Goal: Information Seeking & Learning: Learn about a topic

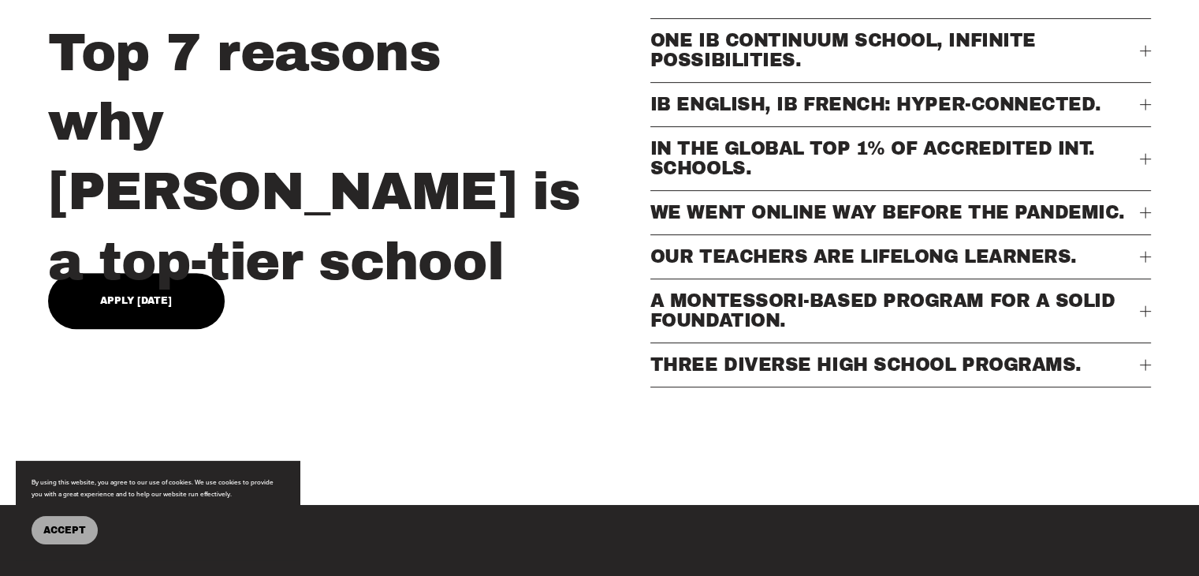
scroll to position [710, 0]
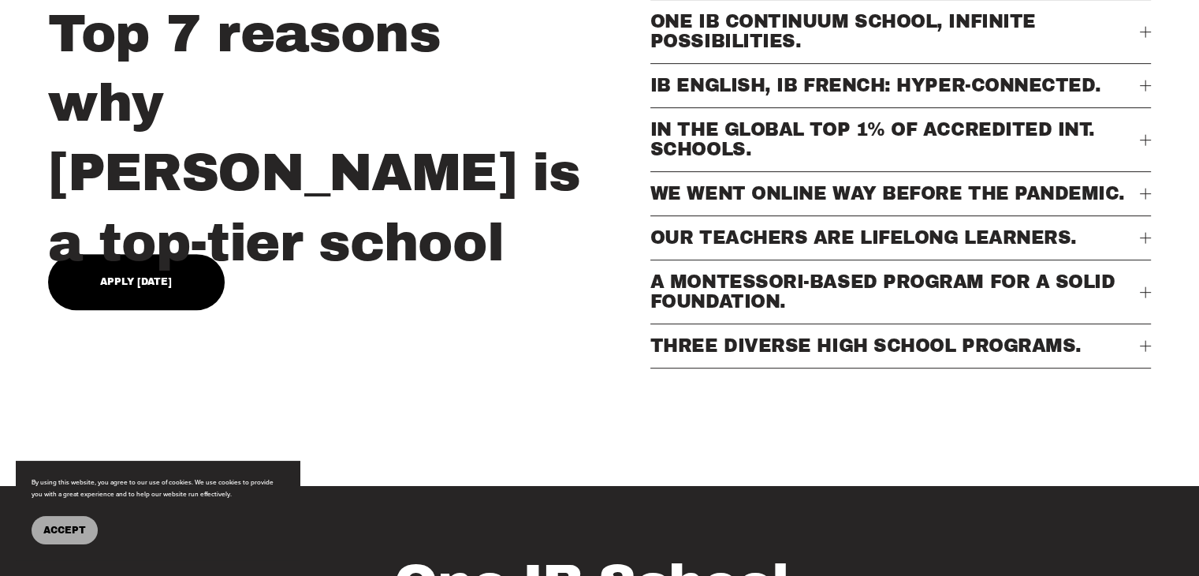
click at [1146, 244] on div at bounding box center [1146, 238] width 1 height 11
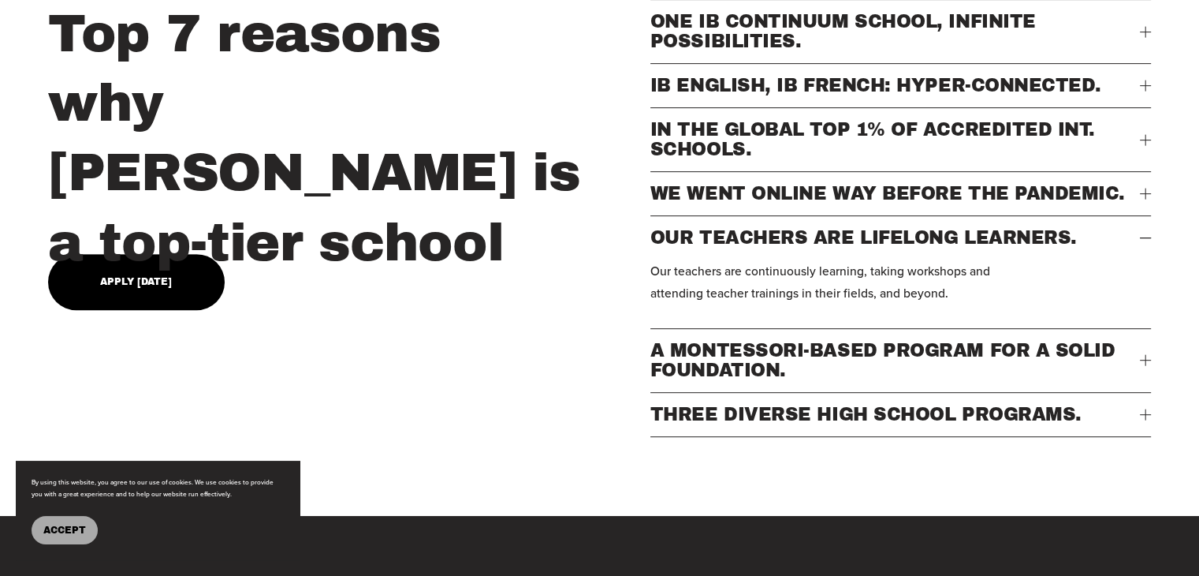
click at [1142, 360] on div at bounding box center [1145, 360] width 11 height 1
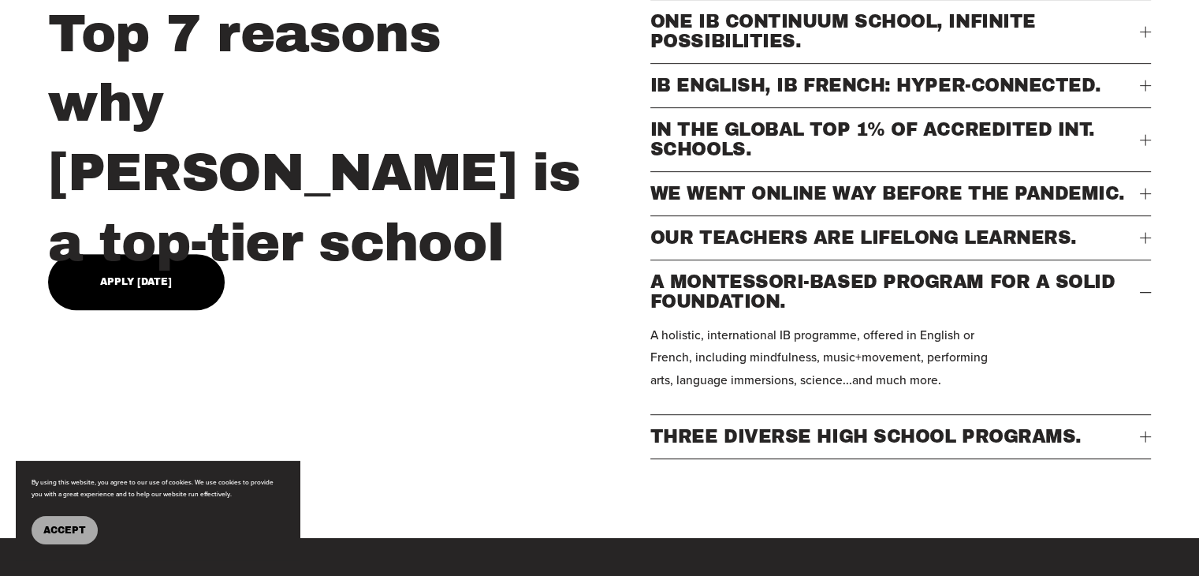
click at [1141, 145] on div at bounding box center [1145, 139] width 11 height 11
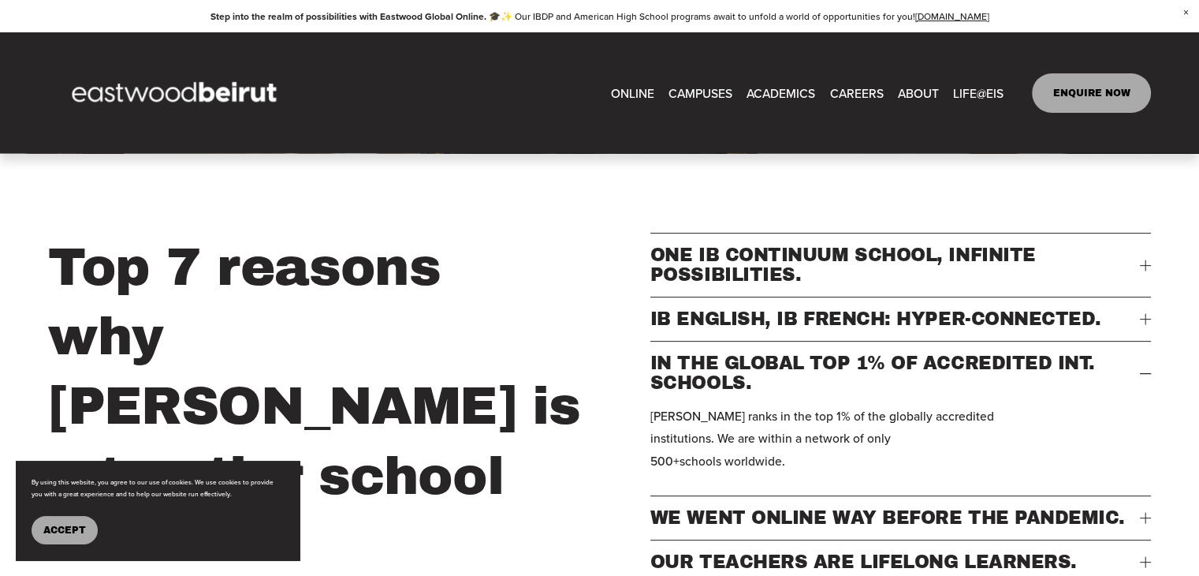
scroll to position [473, 0]
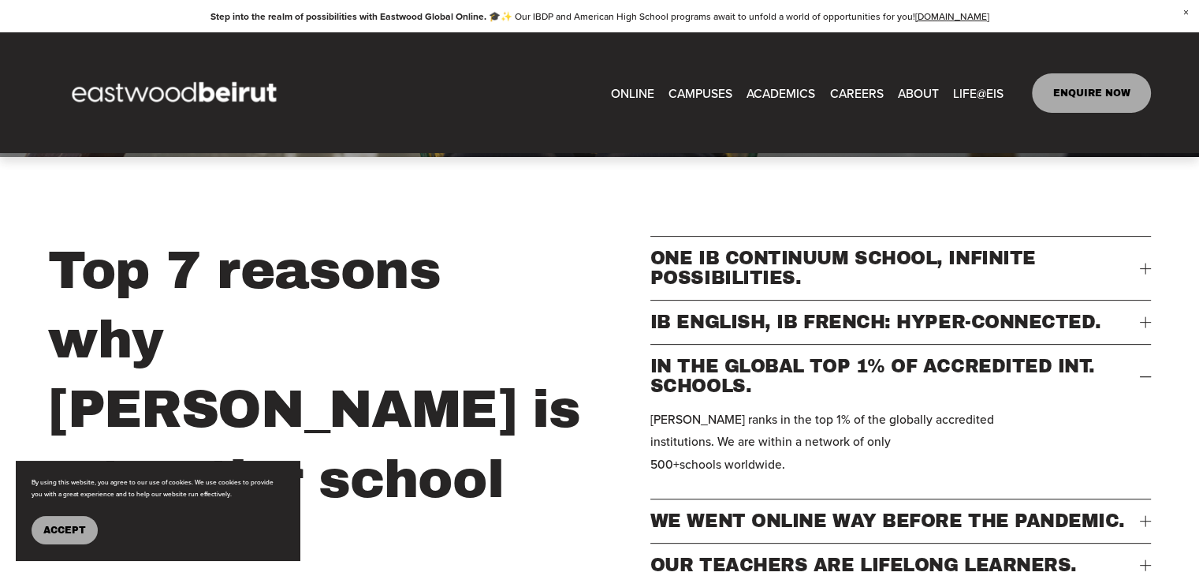
click at [1137, 332] on span "IB ENGLISH, IB FRENCH: HYPER-CONNECTED." at bounding box center [895, 322] width 490 height 20
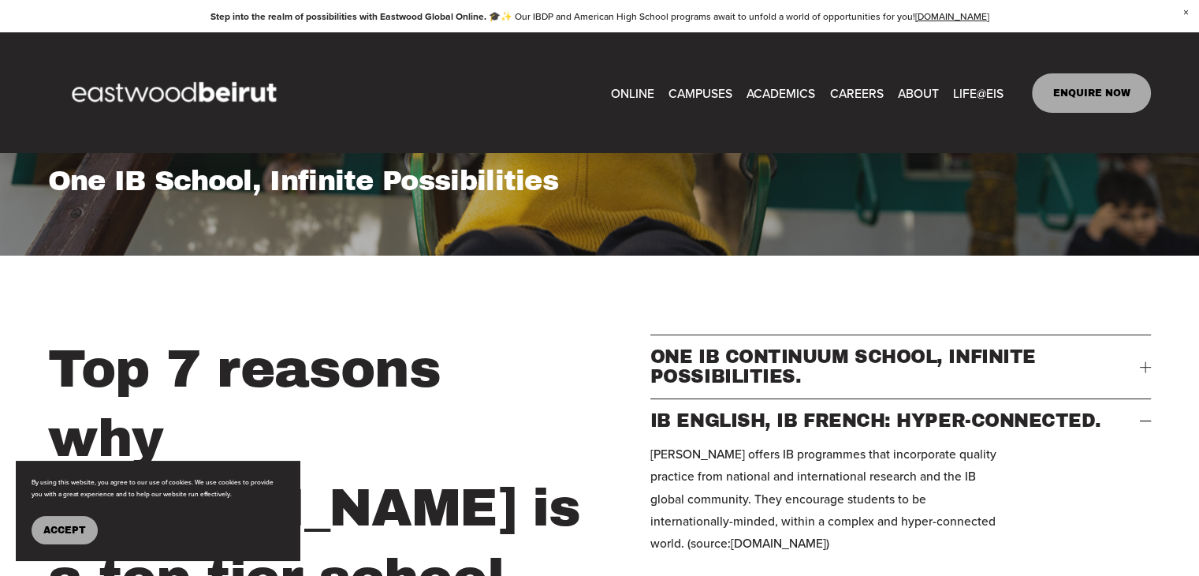
scroll to position [315, 0]
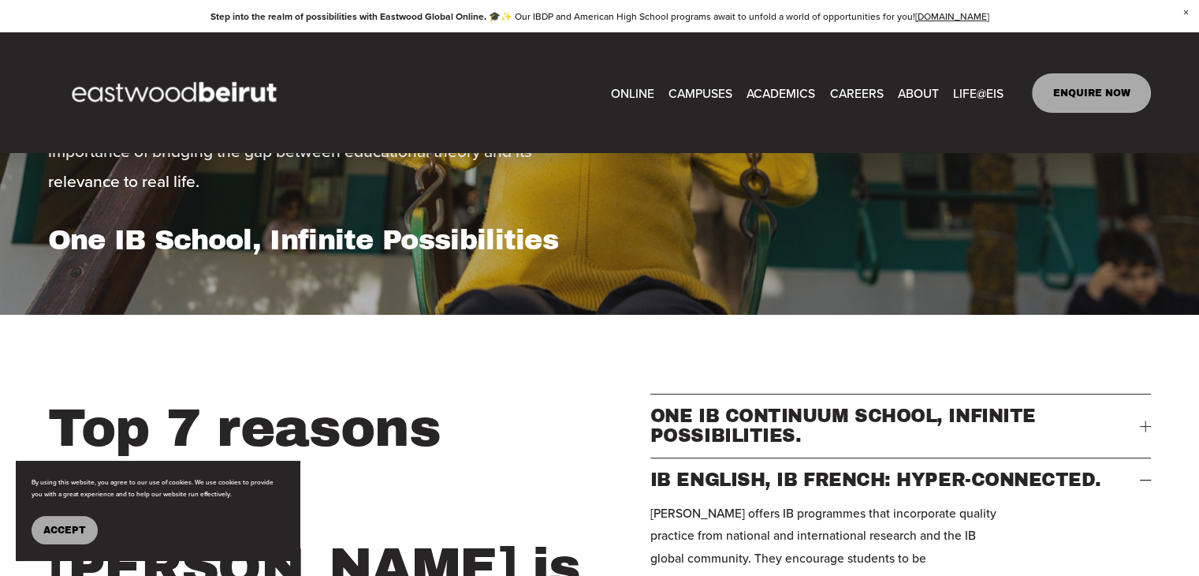
click at [1140, 430] on div at bounding box center [1145, 425] width 11 height 11
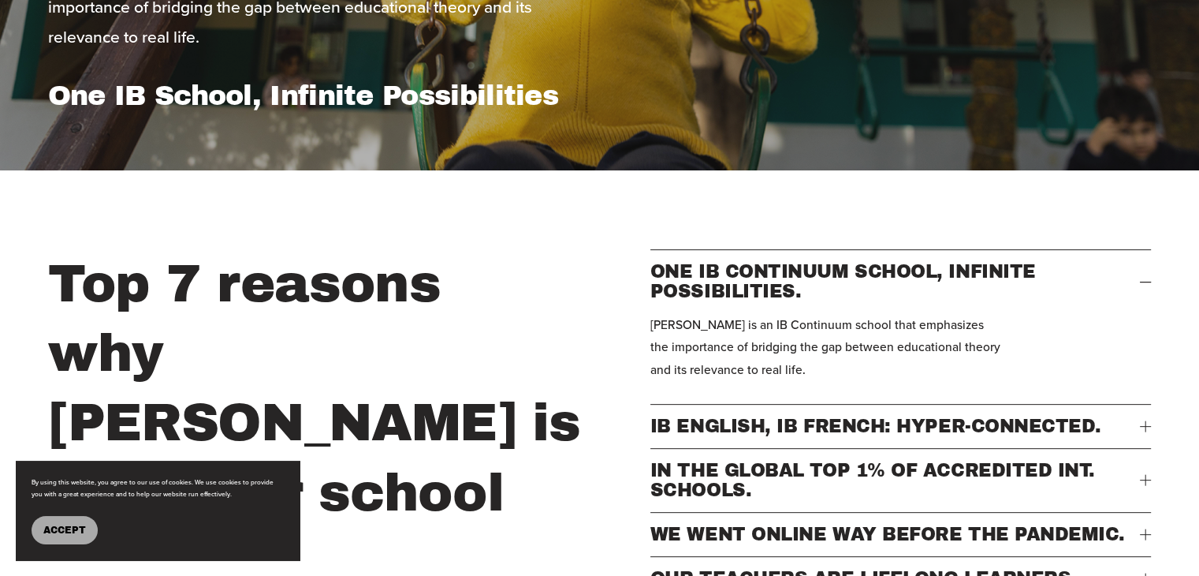
scroll to position [552, 0]
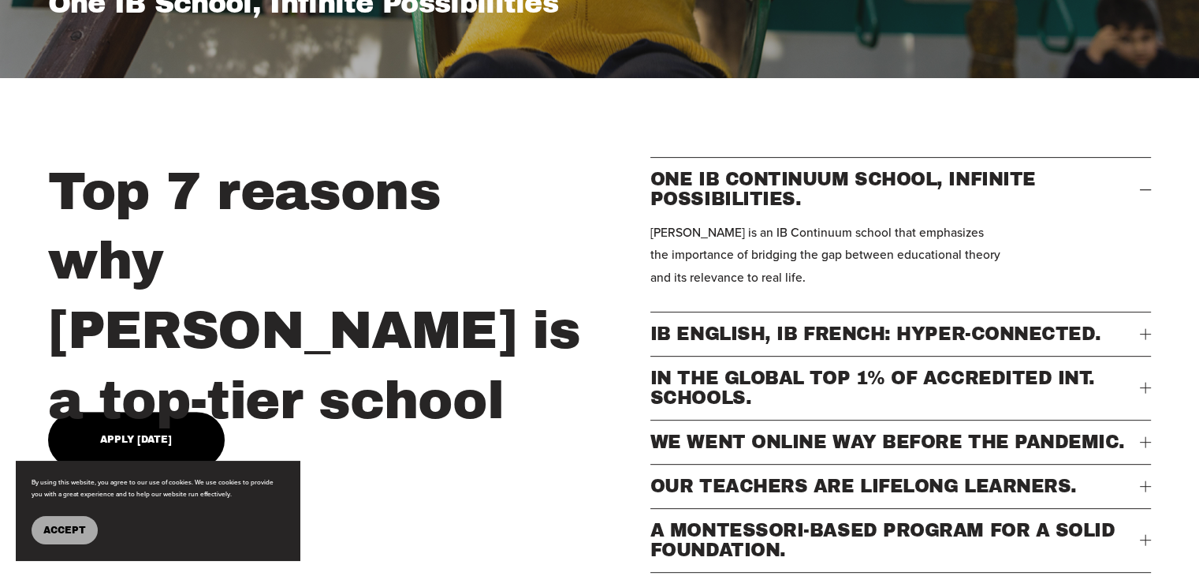
click at [175, 417] on link "Apply Today" at bounding box center [136, 440] width 177 height 56
type input "*****"
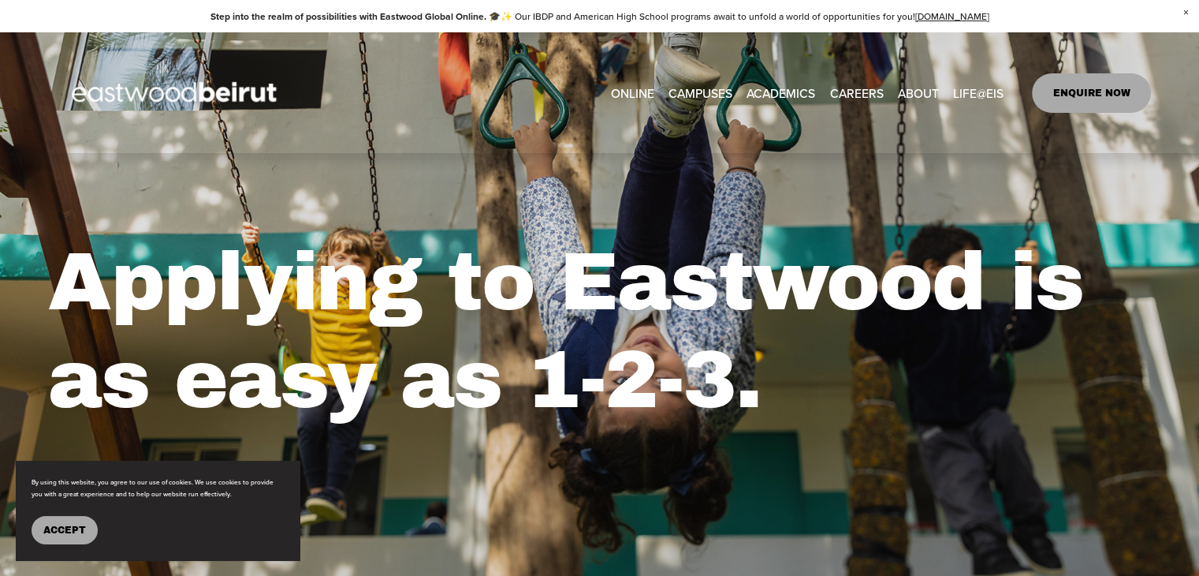
click at [0, 0] on span "Tuition & Financial Aid" at bounding box center [0, 0] width 0 height 0
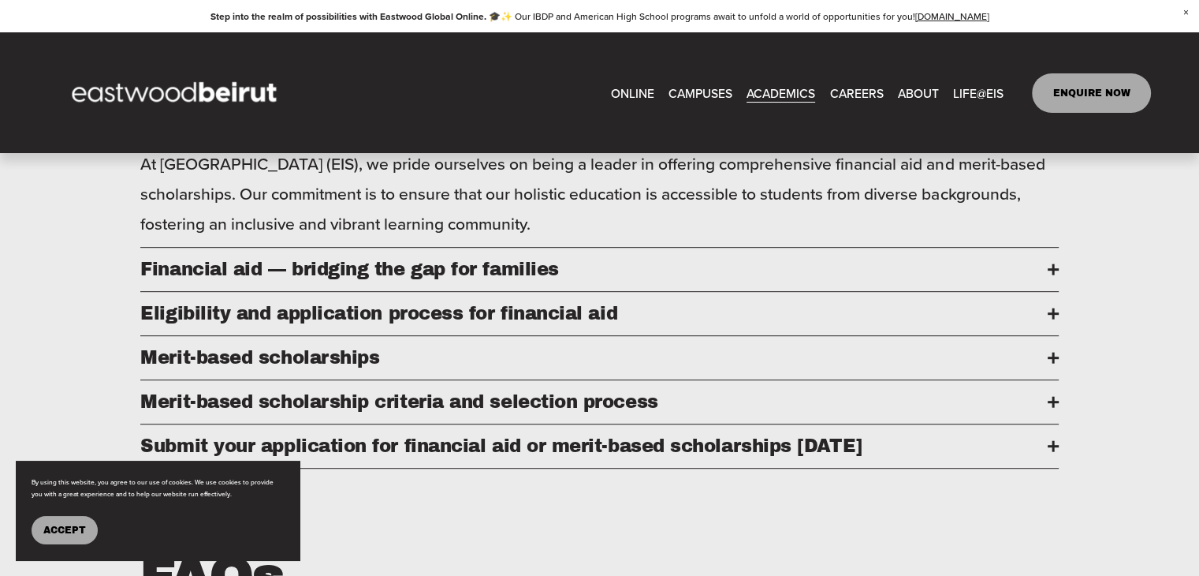
scroll to position [710, 0]
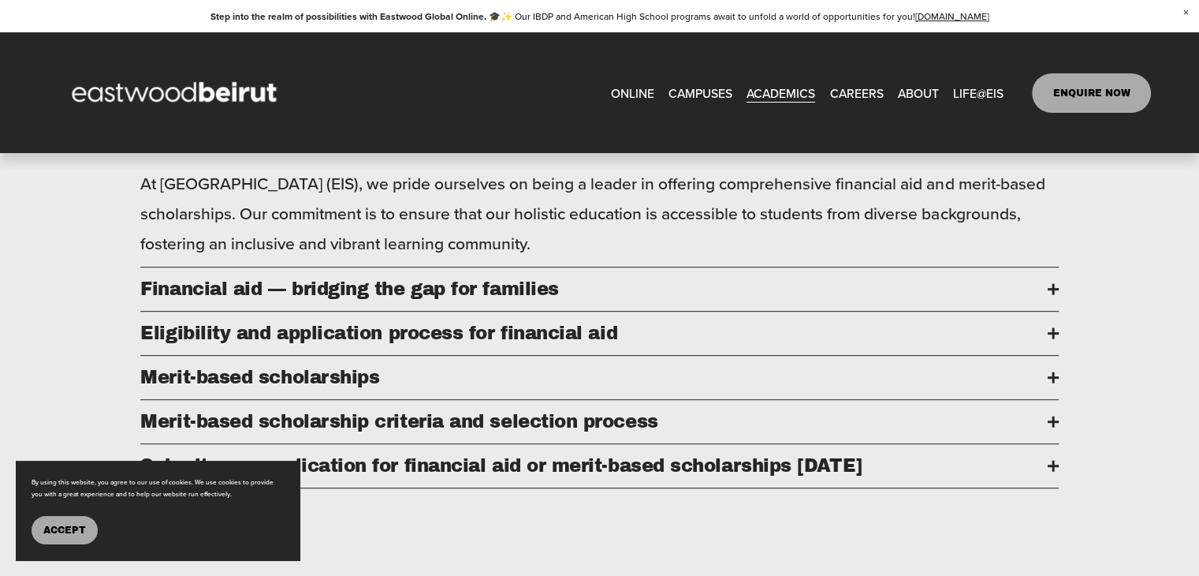
click at [1053, 294] on div at bounding box center [1053, 288] width 2 height 11
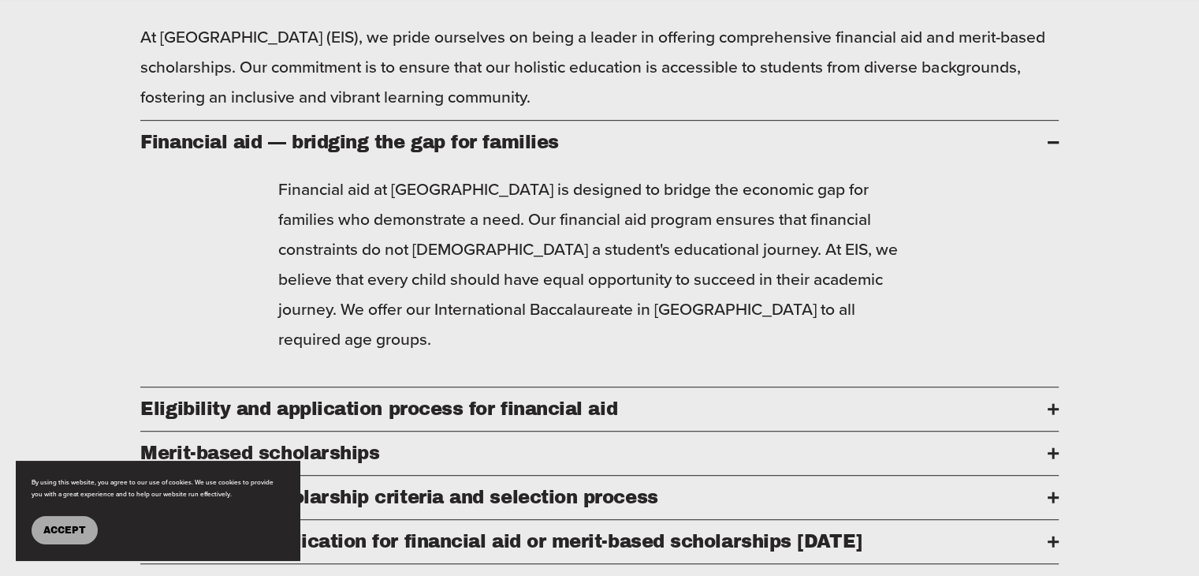
scroll to position [946, 0]
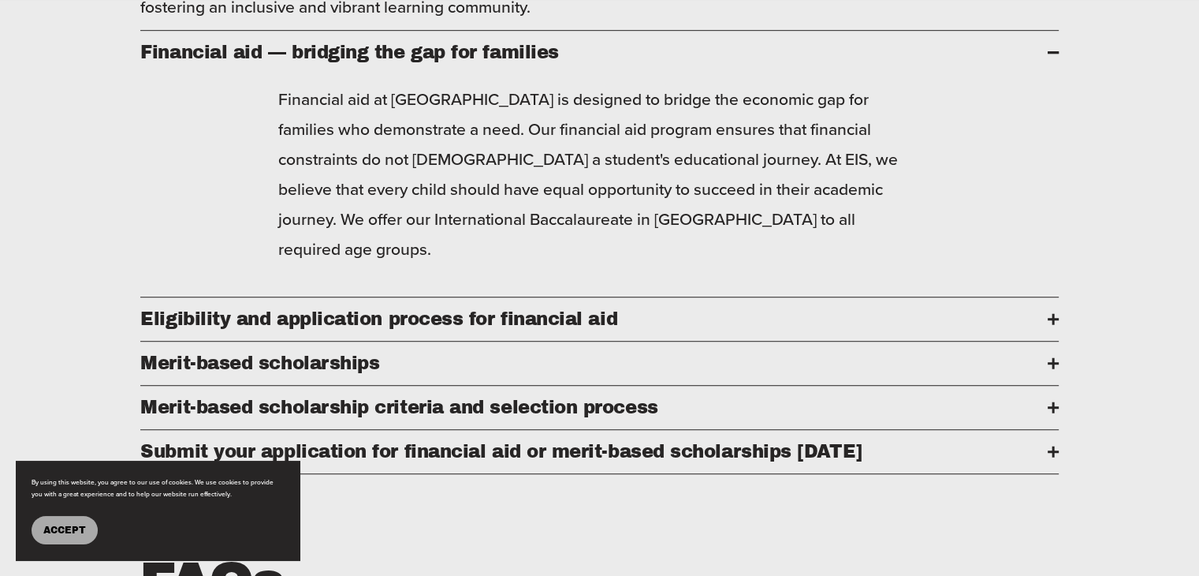
click at [1048, 318] on div at bounding box center [1053, 319] width 11 height 2
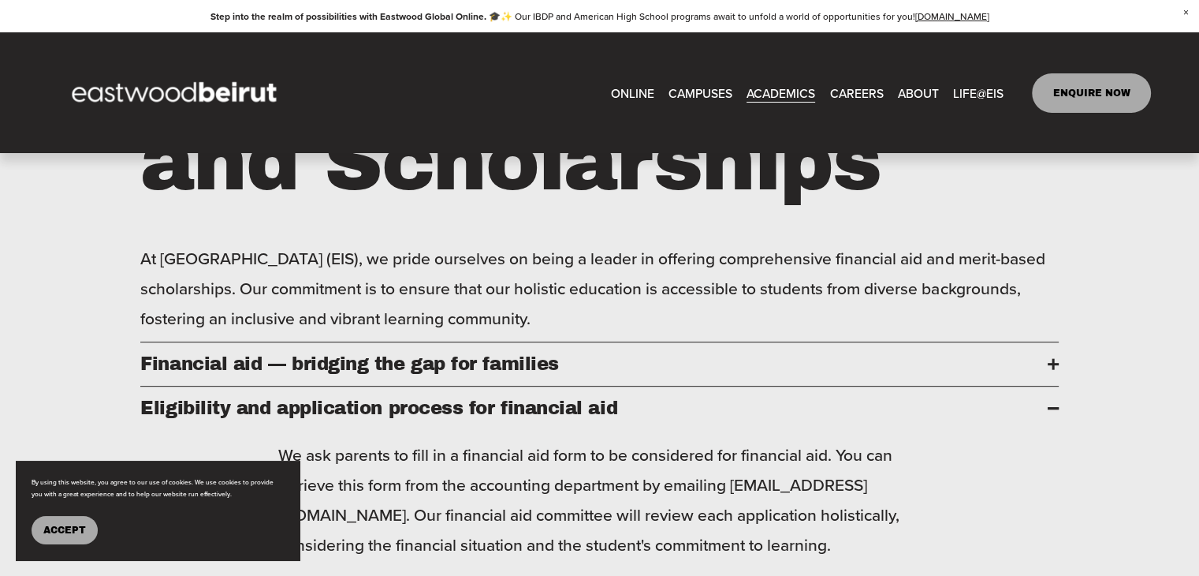
scroll to position [631, 0]
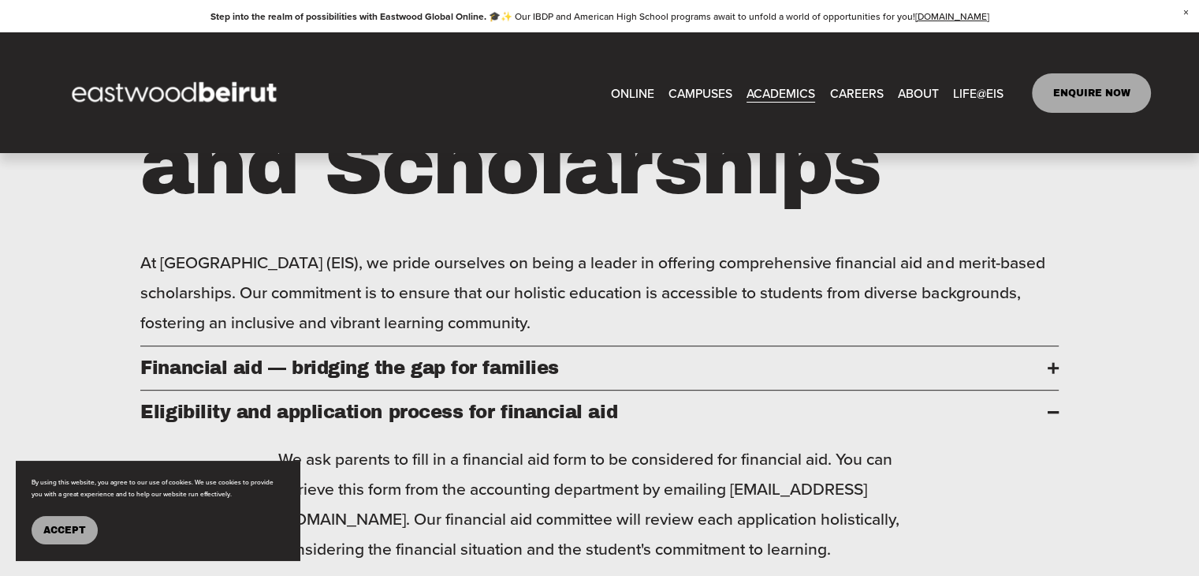
click at [0, 0] on span "Lebanese Program" at bounding box center [0, 0] width 0 height 0
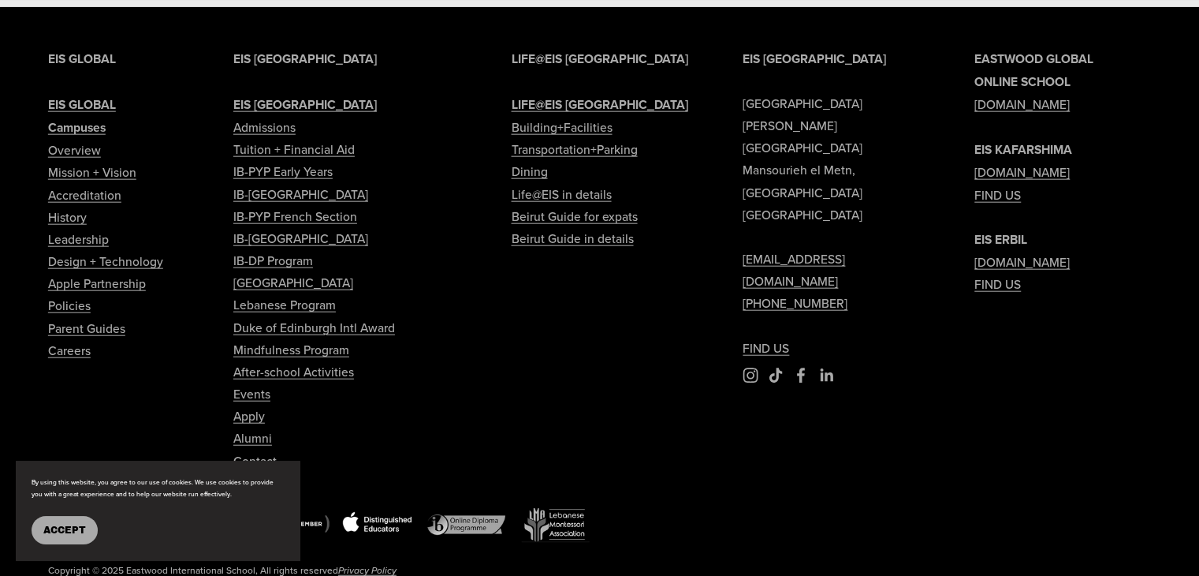
scroll to position [3887, 0]
